Goal: Information Seeking & Learning: Learn about a topic

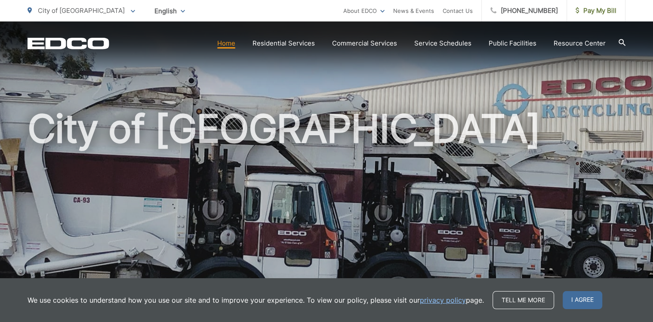
scroll to position [4, 0]
click at [597, 14] on span "Pay My Bill" at bounding box center [595, 11] width 41 height 10
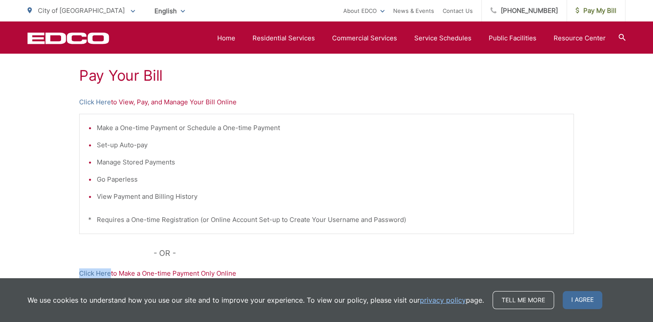
scroll to position [156, 0]
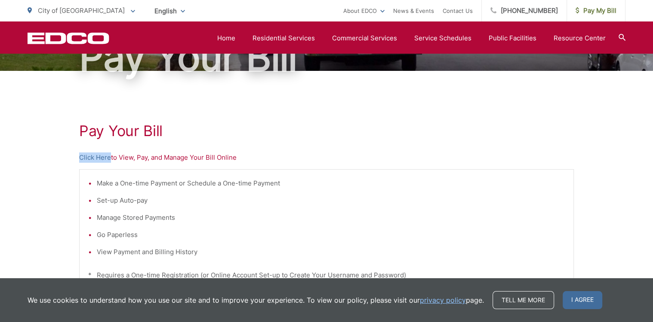
scroll to position [89, 0]
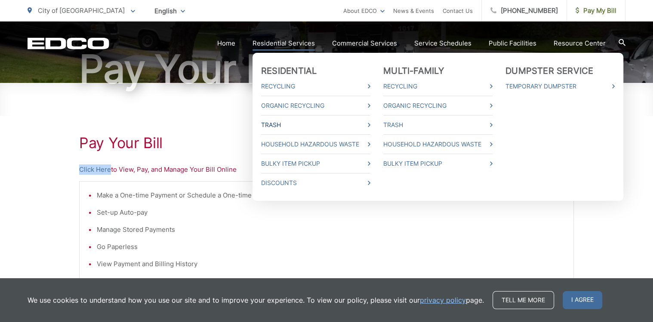
click at [276, 122] on link "Trash" at bounding box center [315, 125] width 109 height 10
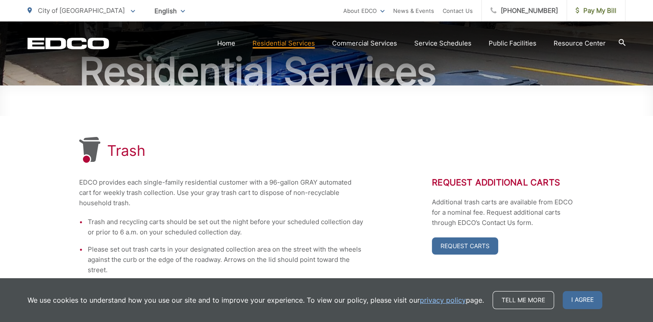
scroll to position [94, 0]
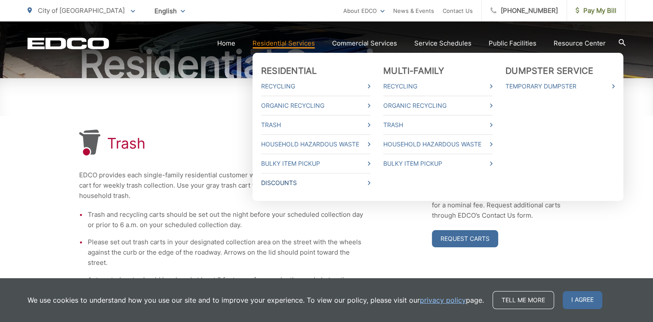
click at [283, 183] on link "Discounts" at bounding box center [315, 183] width 109 height 10
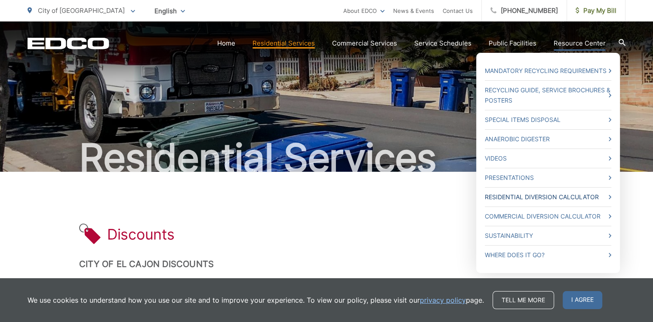
click at [579, 196] on link "Residential Diversion Calculator" at bounding box center [547, 197] width 126 height 10
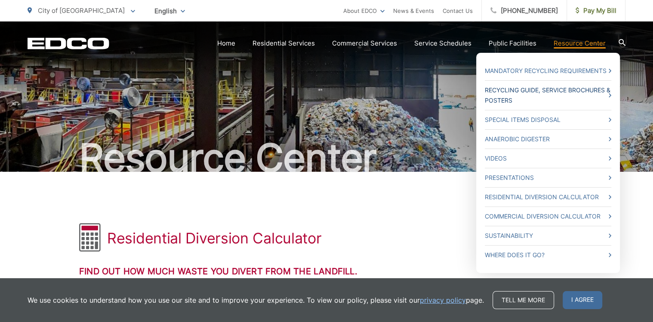
click at [529, 90] on link "Recycling Guide, Service Brochures & Posters" at bounding box center [547, 95] width 126 height 21
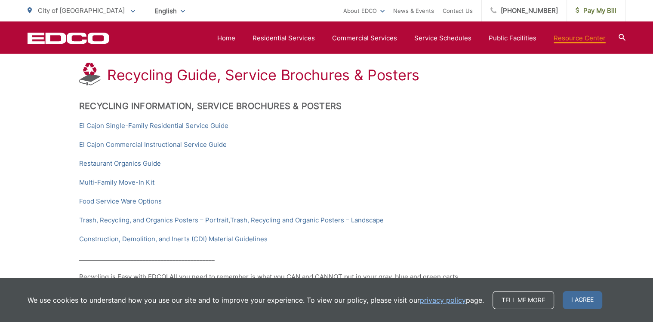
scroll to position [161, 0]
click at [190, 123] on link "El Cajon Single-Family Residential Service Guide" at bounding box center [153, 125] width 149 height 10
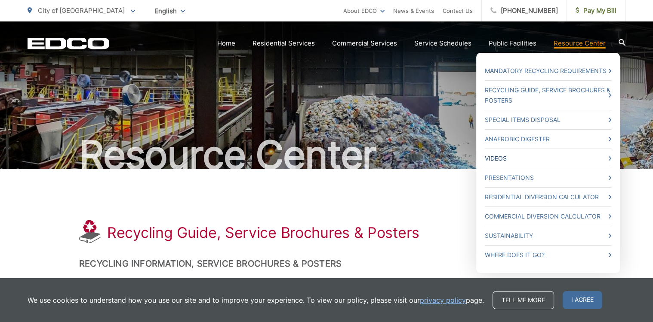
scroll to position [4, 0]
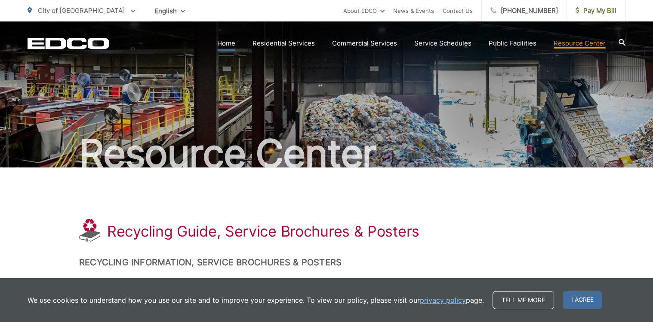
click at [230, 43] on link "Home" at bounding box center [226, 43] width 18 height 10
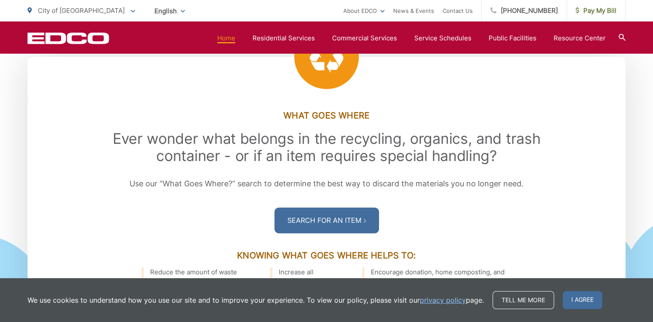
scroll to position [1157, 0]
